Goal: Task Accomplishment & Management: Complete application form

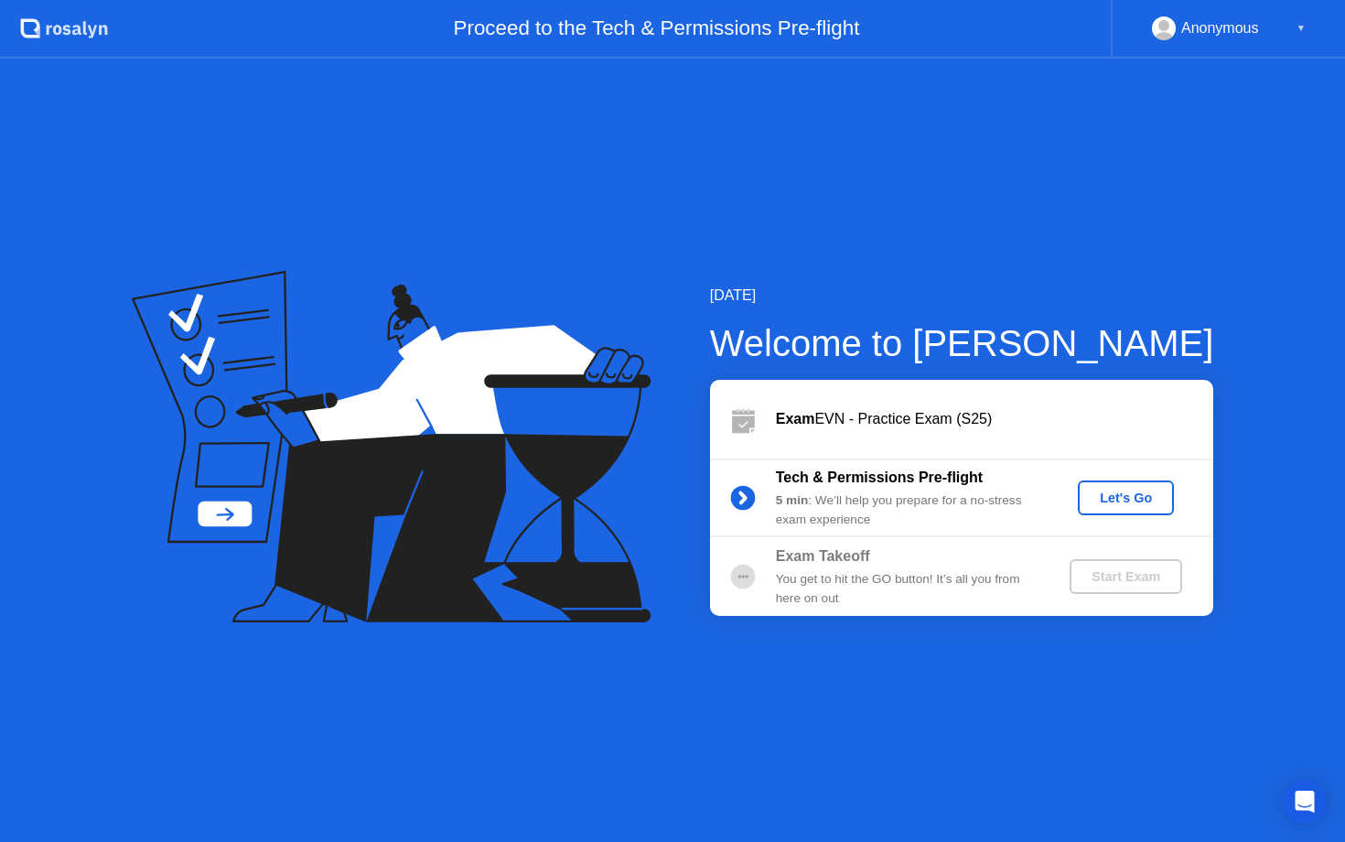
click at [1132, 499] on div "Let's Go" at bounding box center [1125, 497] width 81 height 15
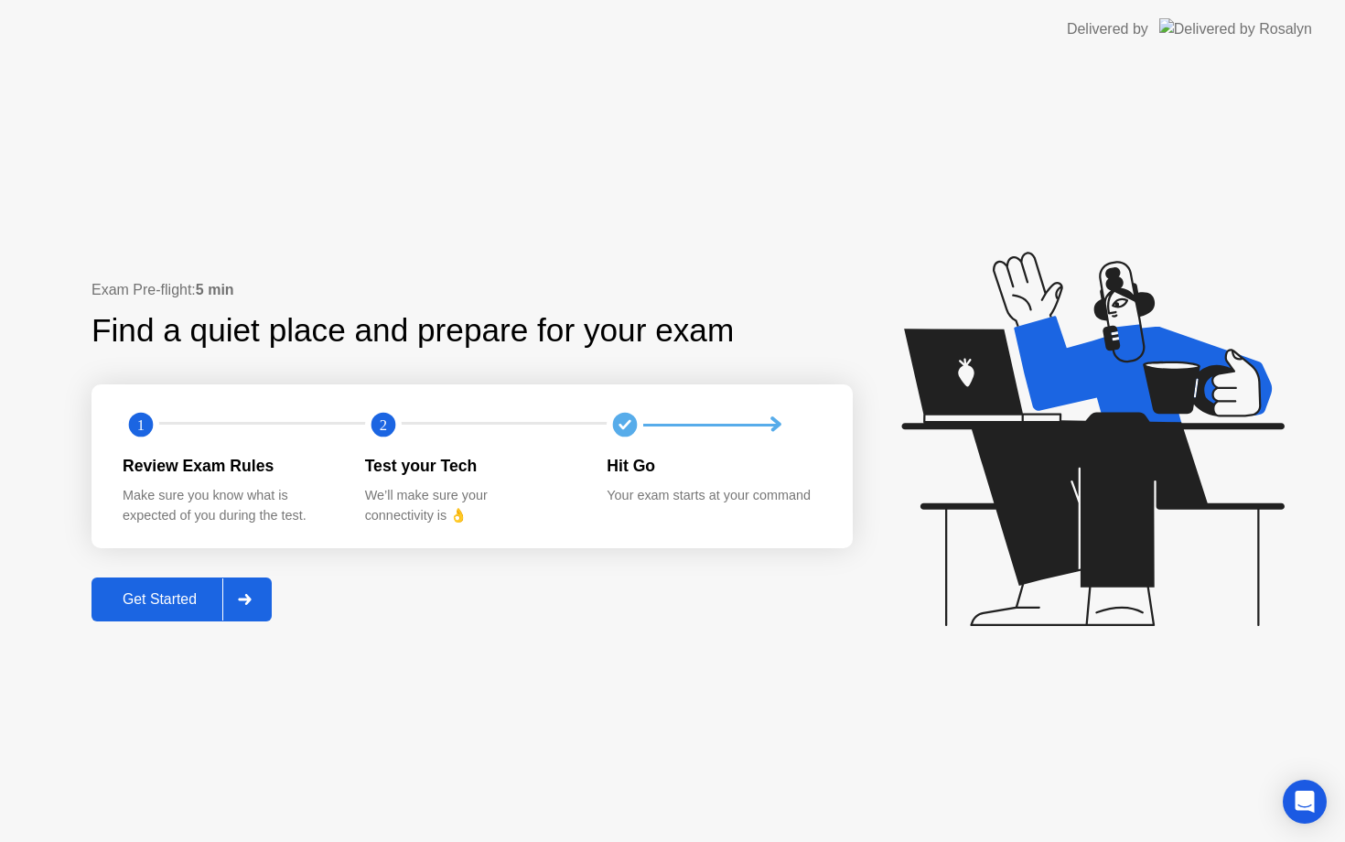
click at [166, 616] on button "Get Started" at bounding box center [181, 599] width 180 height 44
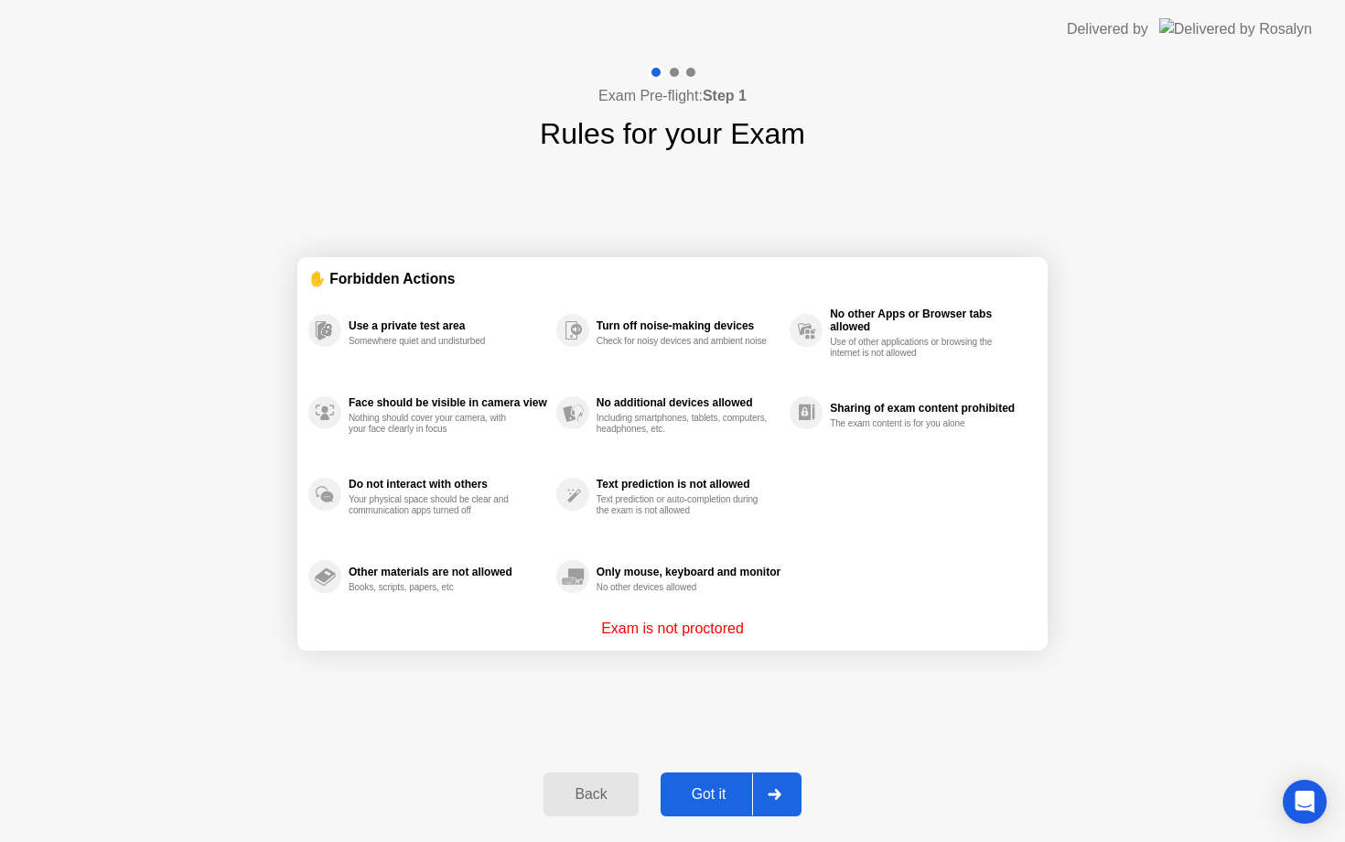
click at [699, 786] on div "Got it" at bounding box center [709, 794] width 86 height 16
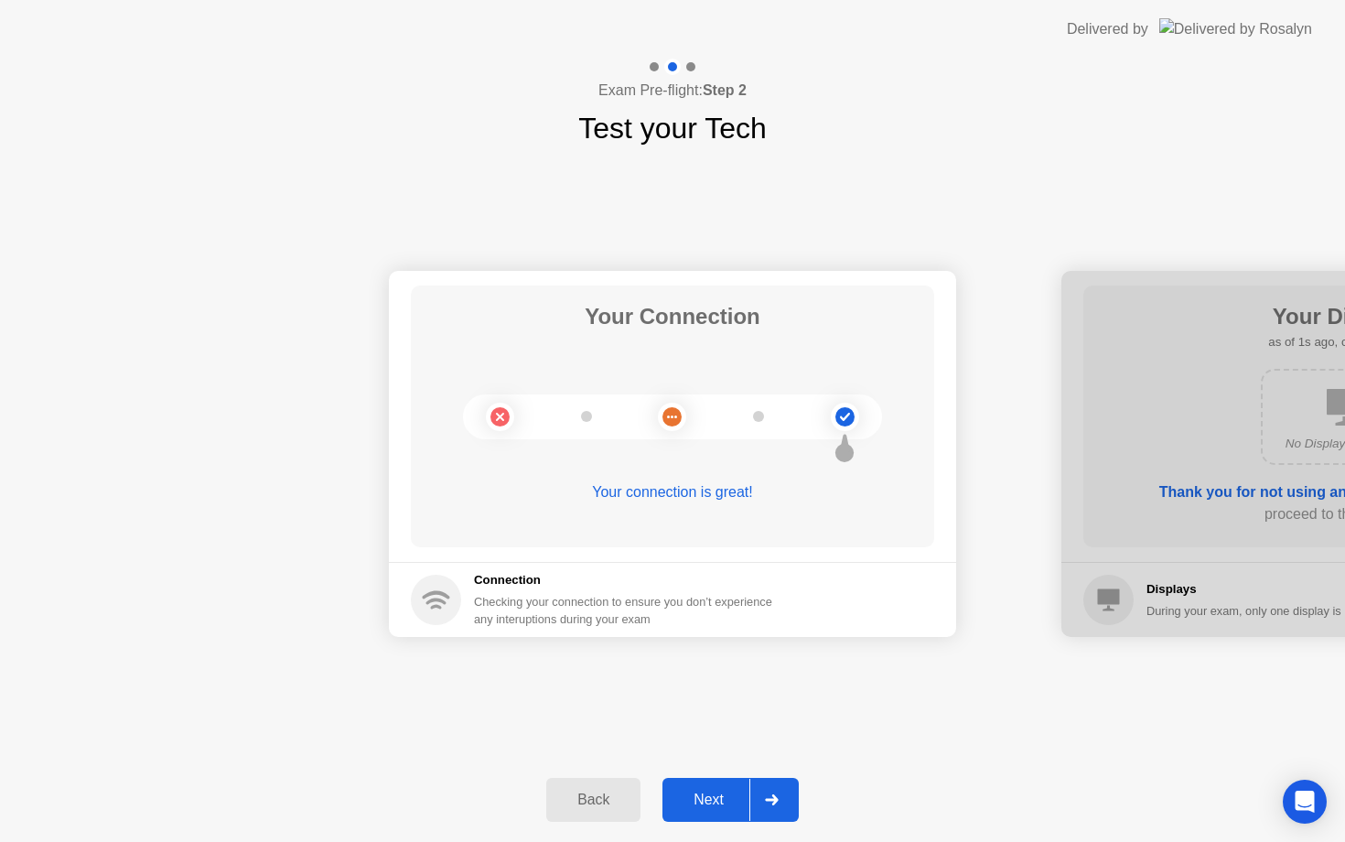
click at [704, 803] on div "Next" at bounding box center [708, 799] width 81 height 16
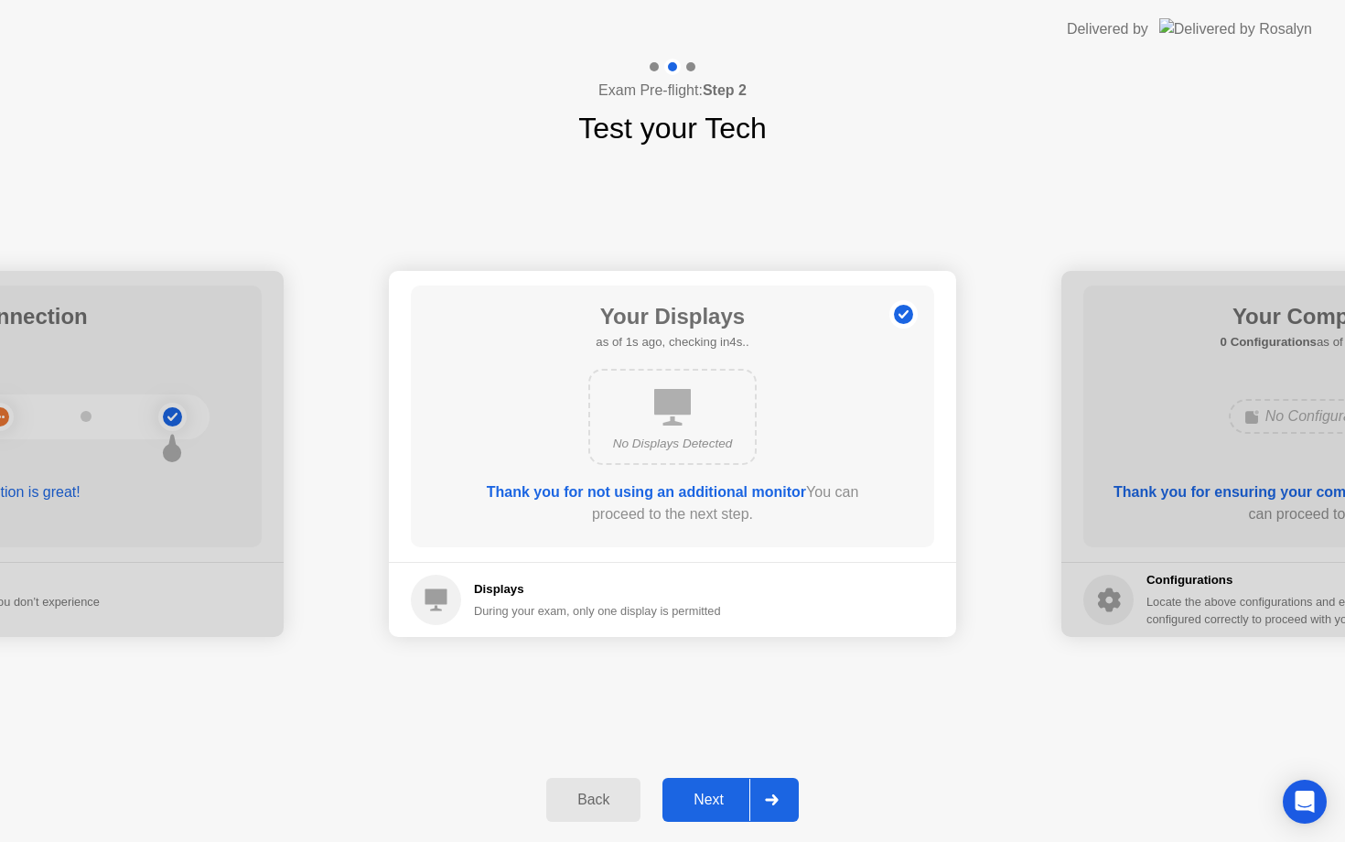
click at [719, 798] on div "Next" at bounding box center [708, 799] width 81 height 16
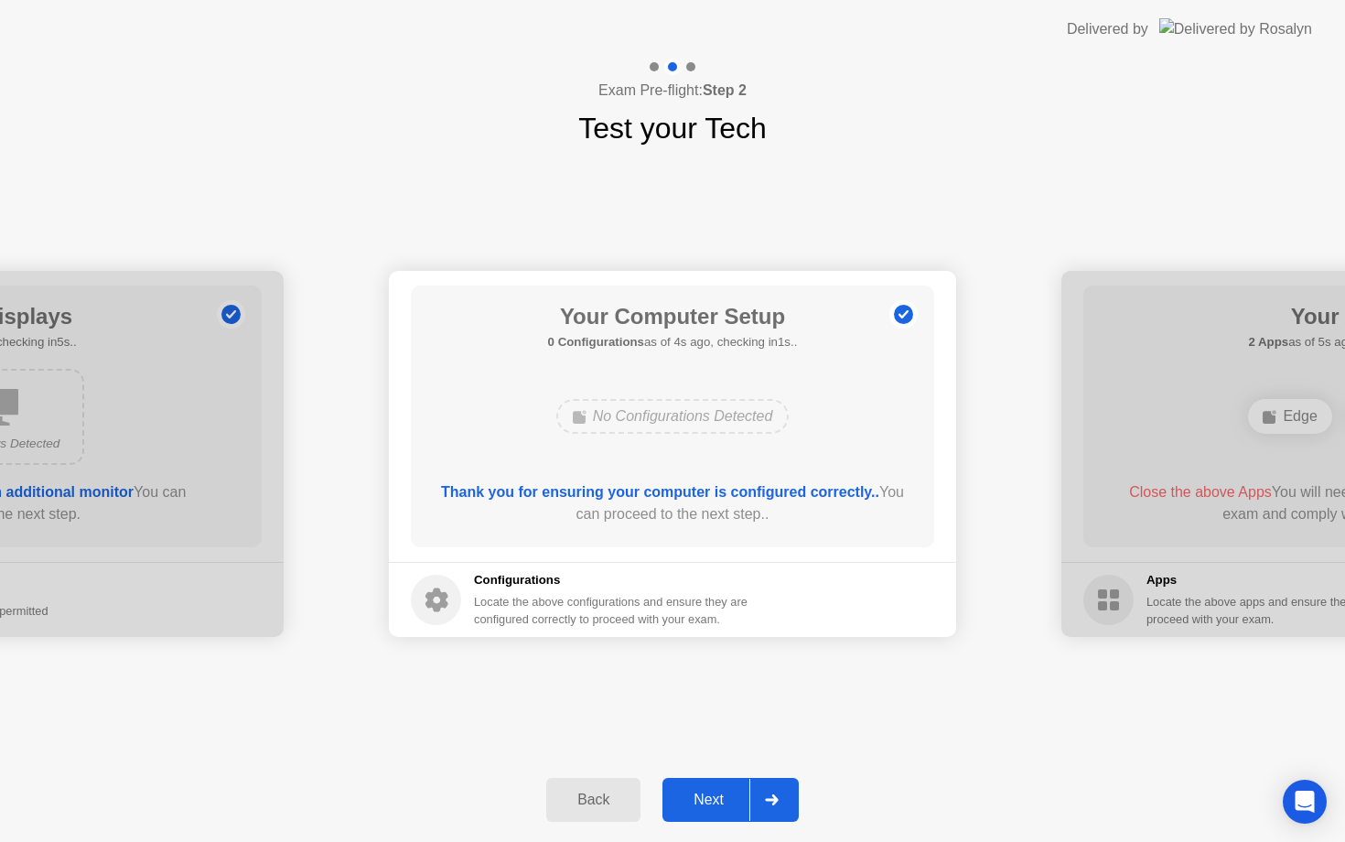
click at [719, 798] on div "Next" at bounding box center [708, 799] width 81 height 16
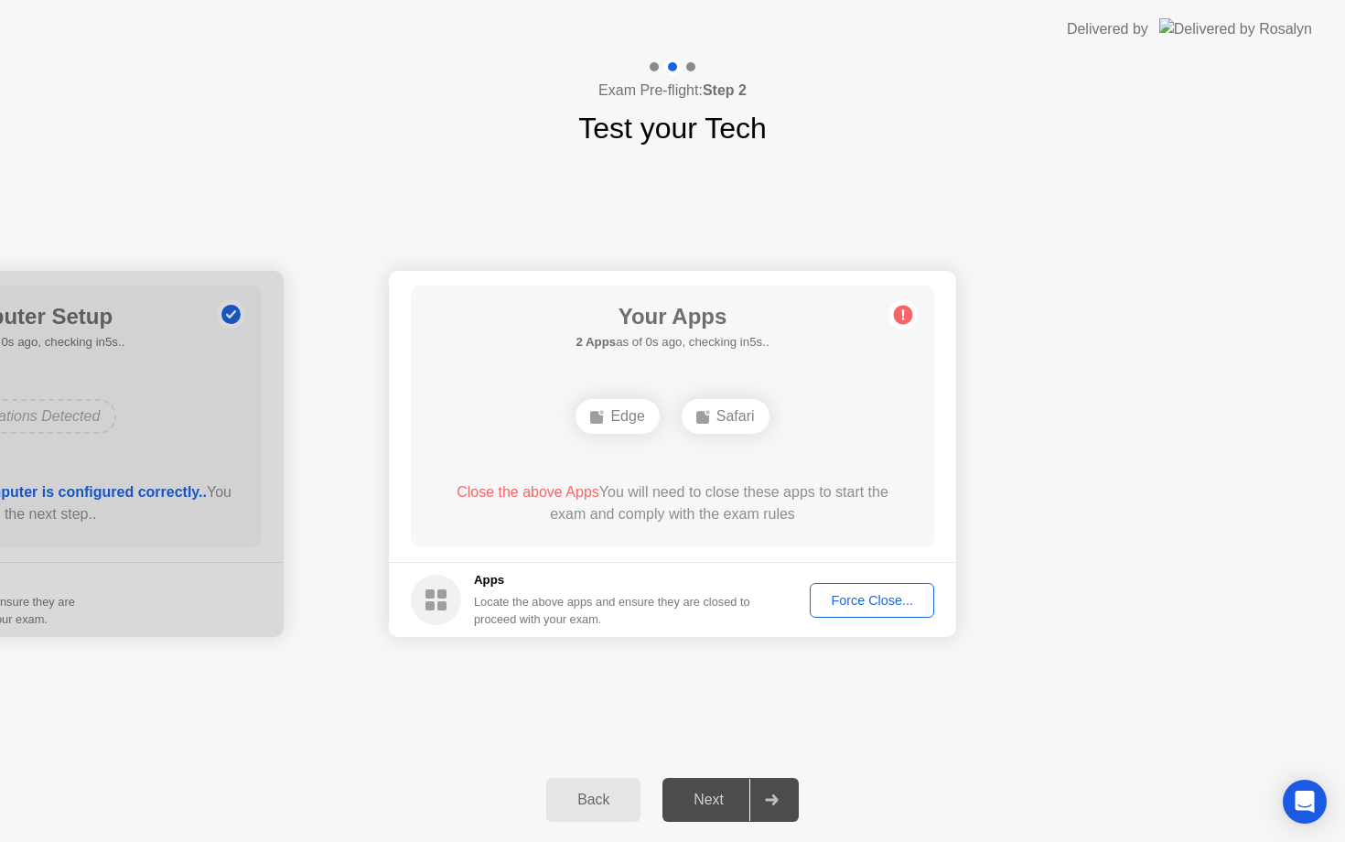
click at [890, 607] on div "Force Close..." at bounding box center [872, 600] width 112 height 15
click at [846, 600] on div "Force Close..." at bounding box center [872, 600] width 112 height 15
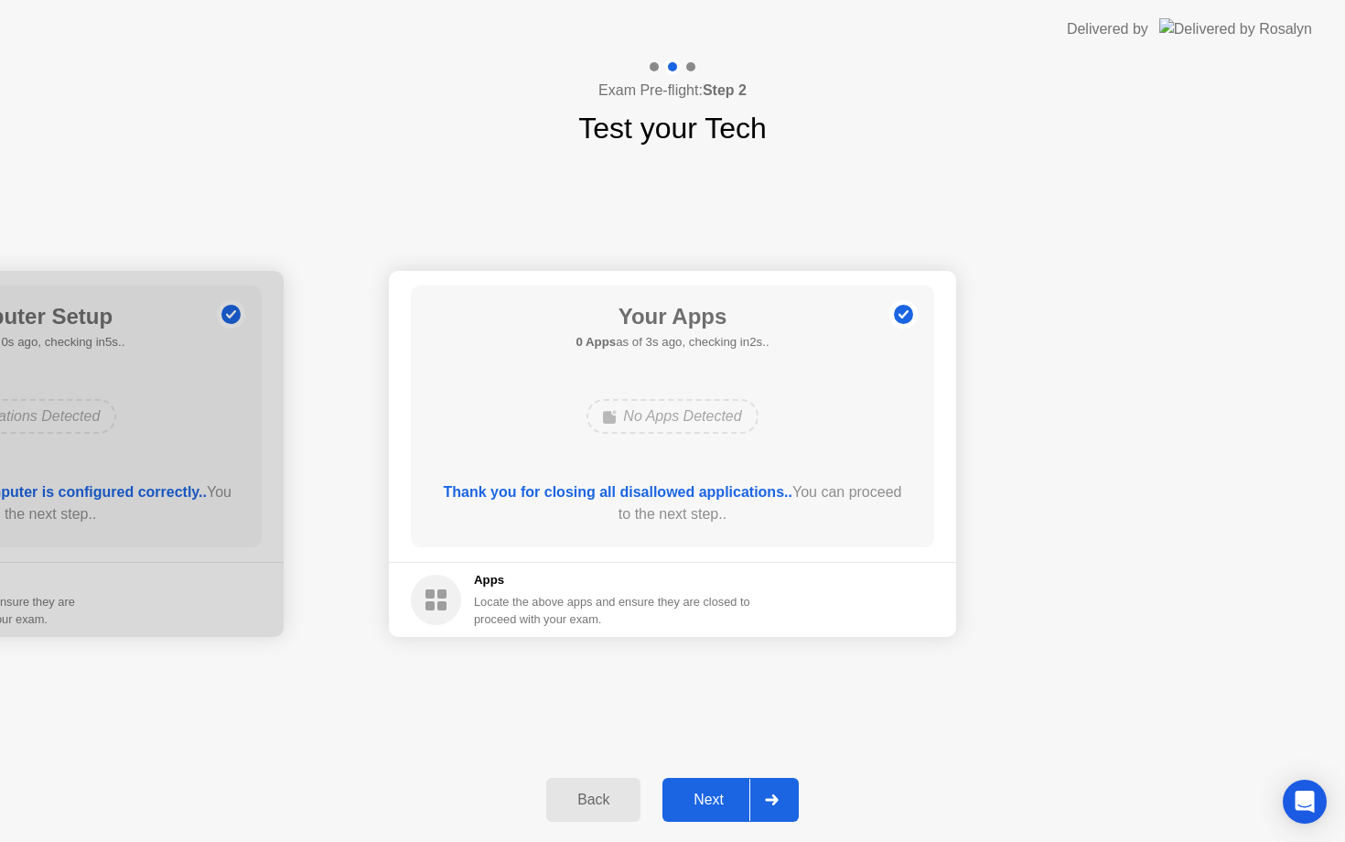
click at [717, 800] on div "Next" at bounding box center [708, 799] width 81 height 16
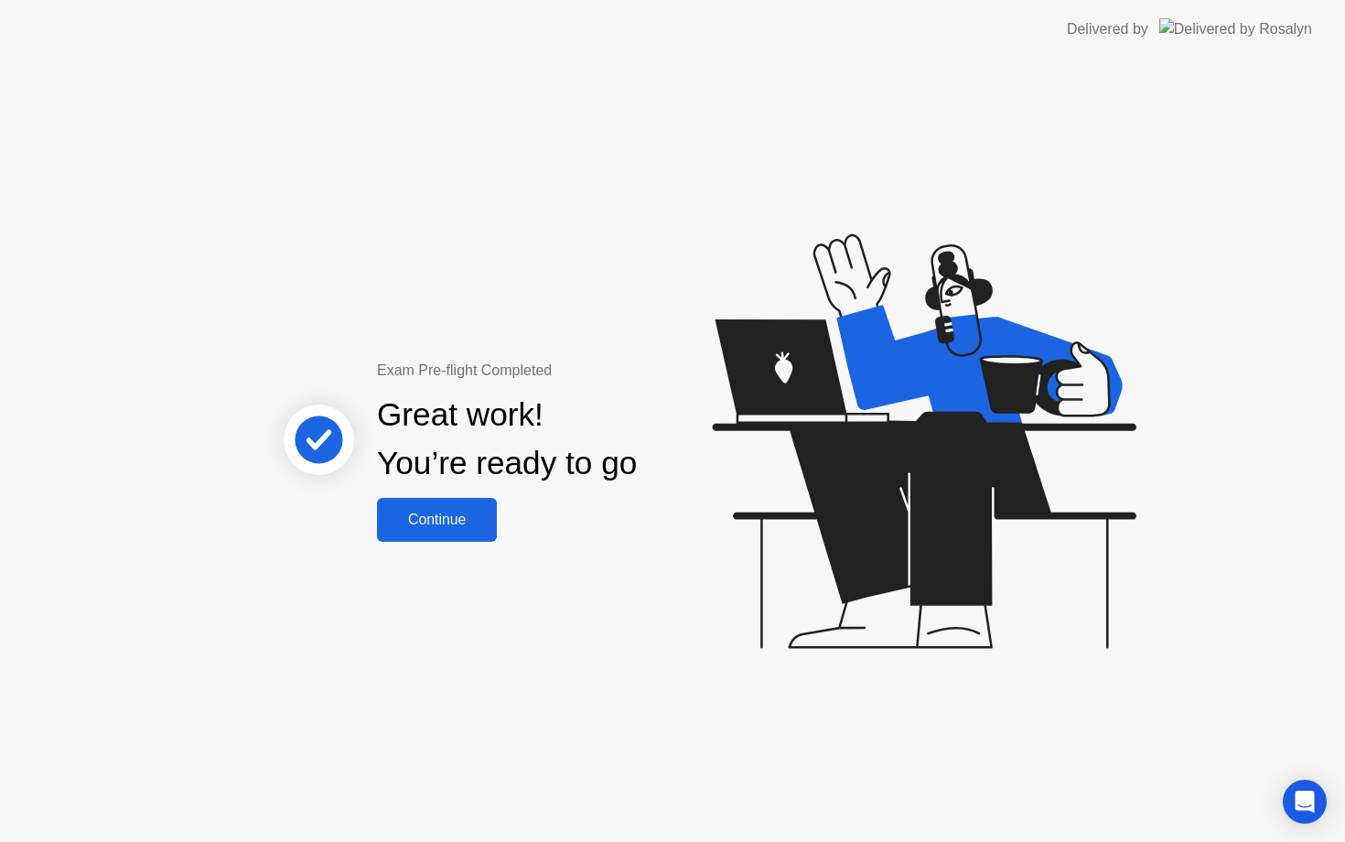
click at [472, 519] on div "Continue" at bounding box center [436, 519] width 109 height 16
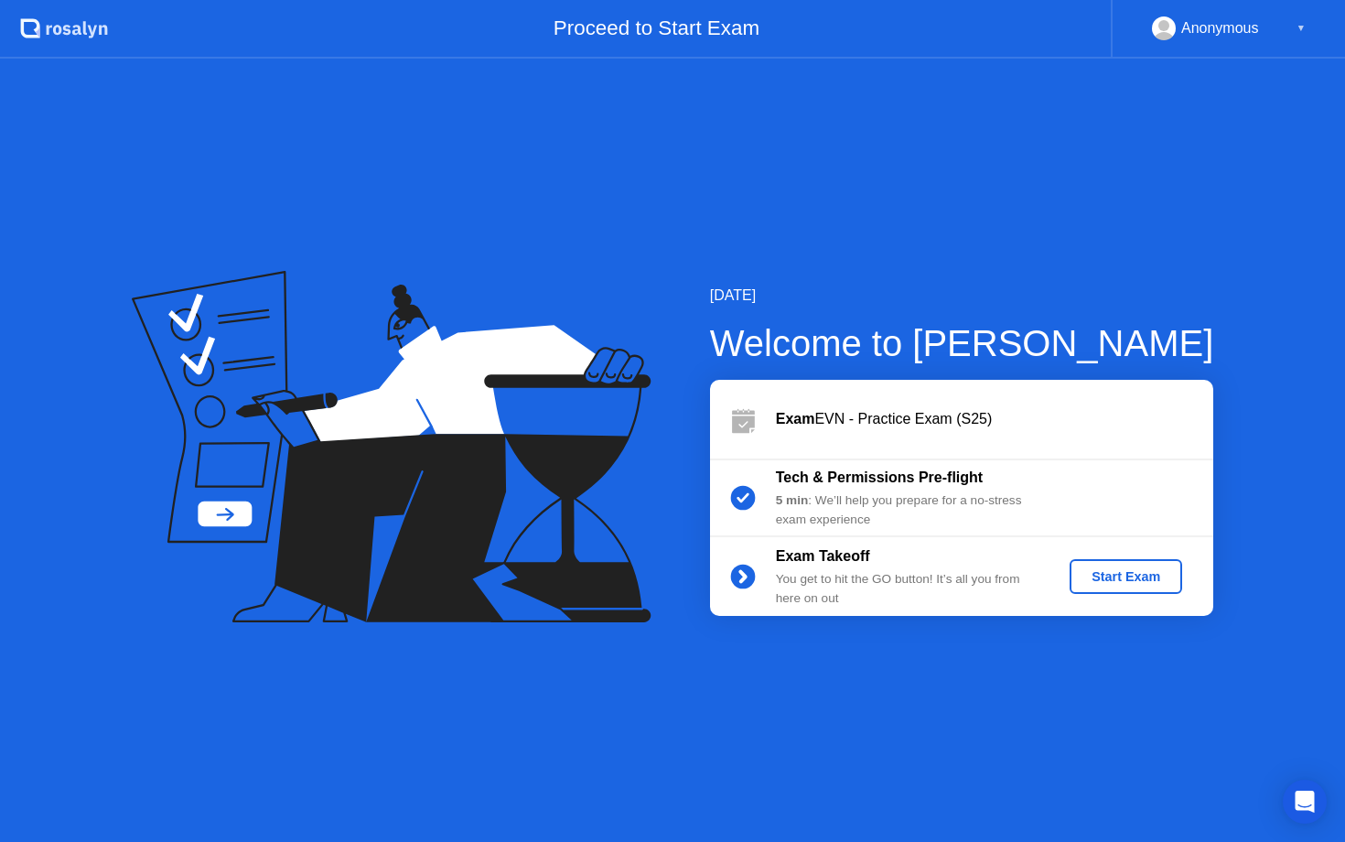
click at [1140, 579] on div "Start Exam" at bounding box center [1126, 576] width 98 height 15
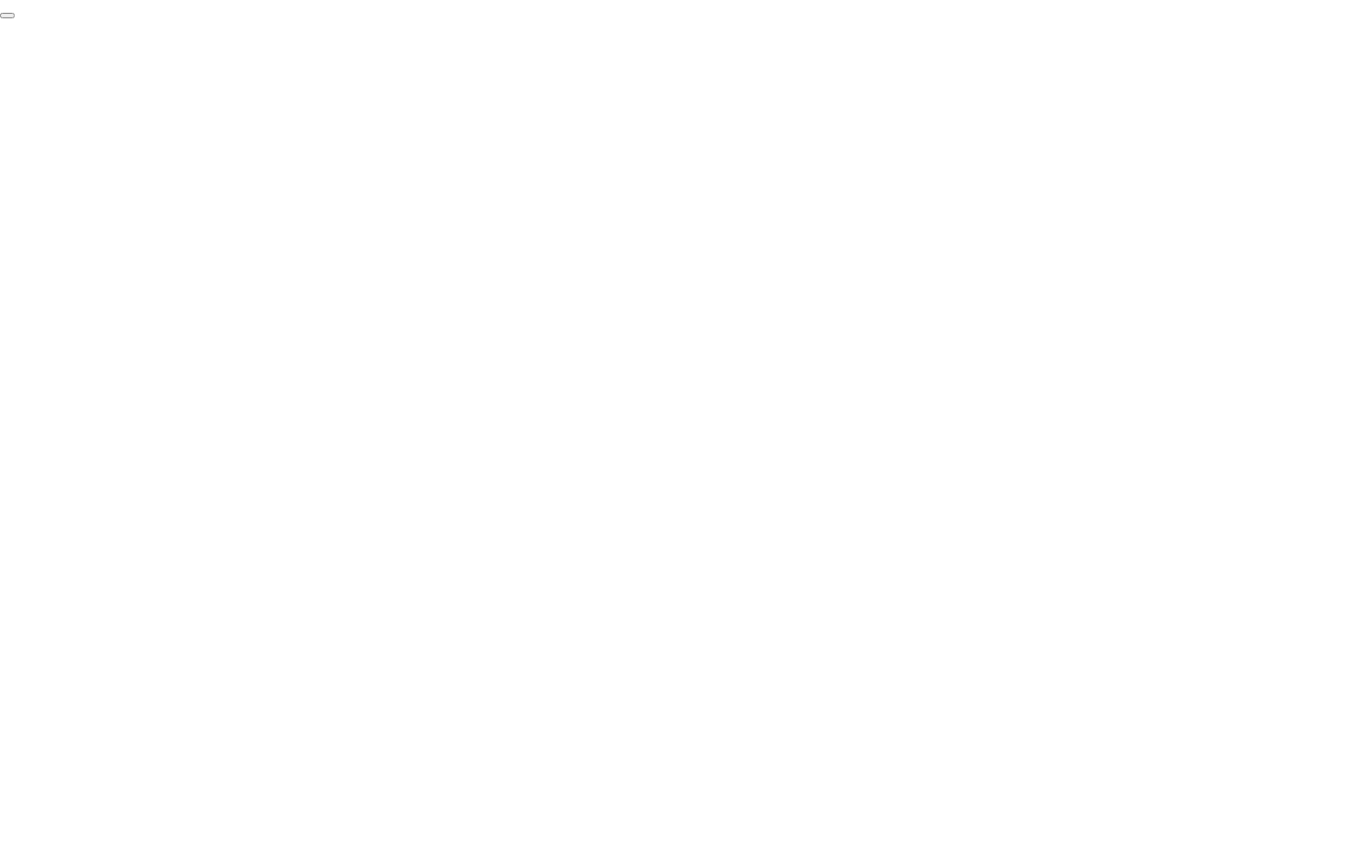
click div "End Proctoring Session"
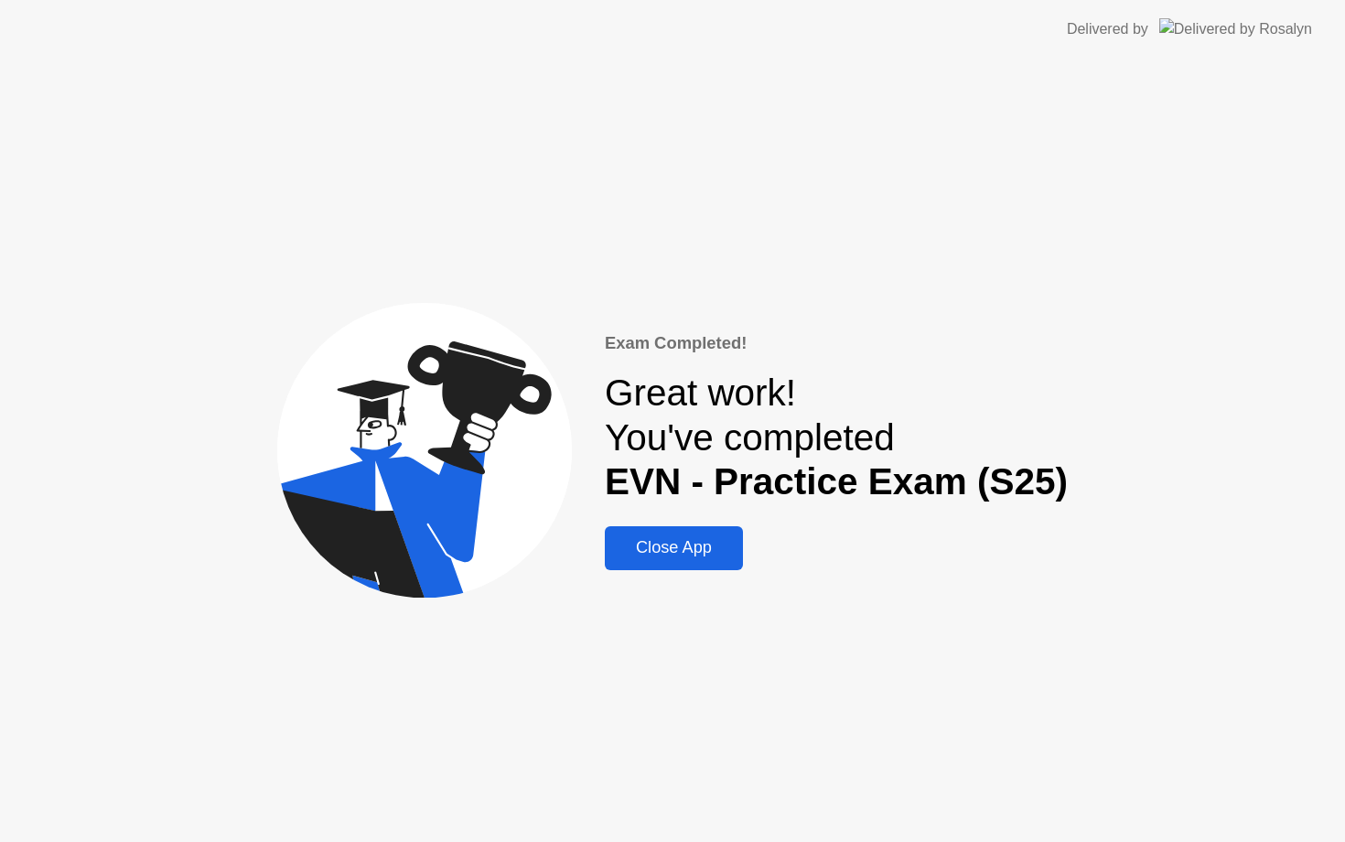
click at [670, 540] on div "Close App" at bounding box center [673, 547] width 127 height 19
